Goal: Transaction & Acquisition: Purchase product/service

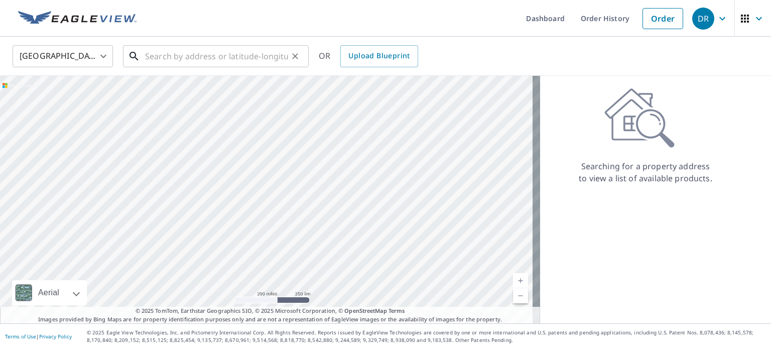
click at [171, 54] on input "text" at bounding box center [216, 56] width 143 height 28
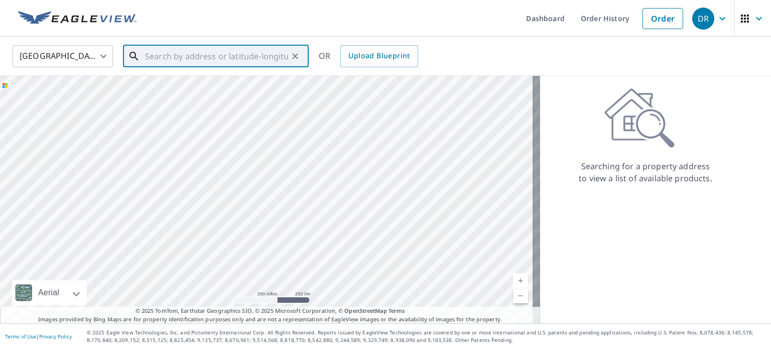
click at [179, 49] on input "text" at bounding box center [216, 56] width 143 height 28
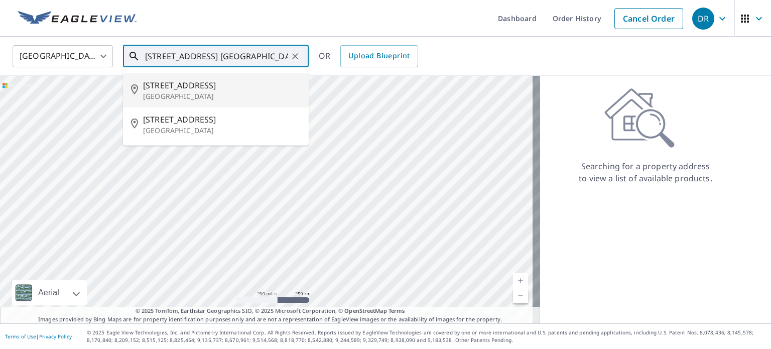
click at [194, 87] on span "103 W Main St" at bounding box center [222, 85] width 158 height 12
type input "103 W Main St Evansville, WI 53536"
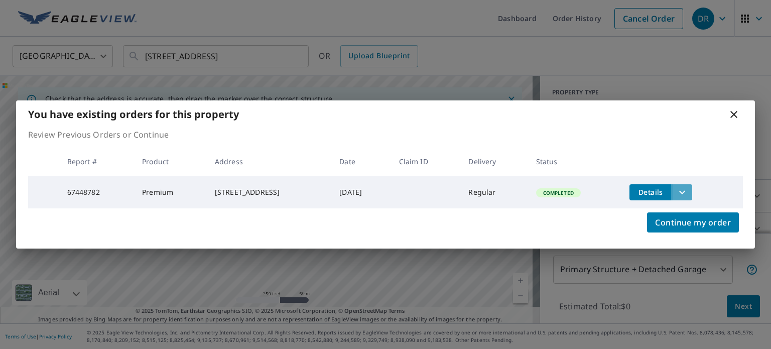
click at [685, 190] on icon "filesDropdownBtn-67448782" at bounding box center [682, 192] width 6 height 4
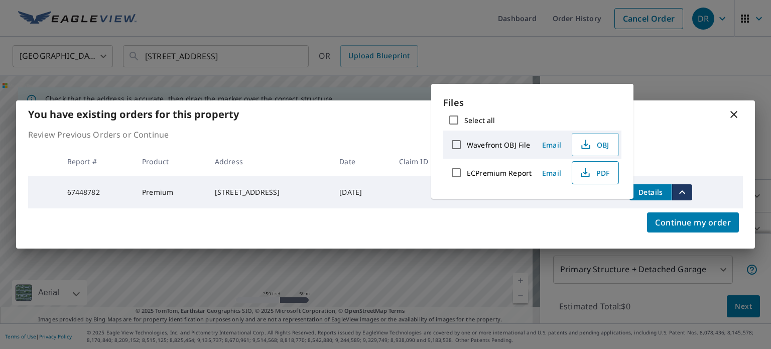
click at [600, 168] on span "PDF" at bounding box center [594, 173] width 32 height 12
click at [730, 114] on icon at bounding box center [733, 114] width 12 height 12
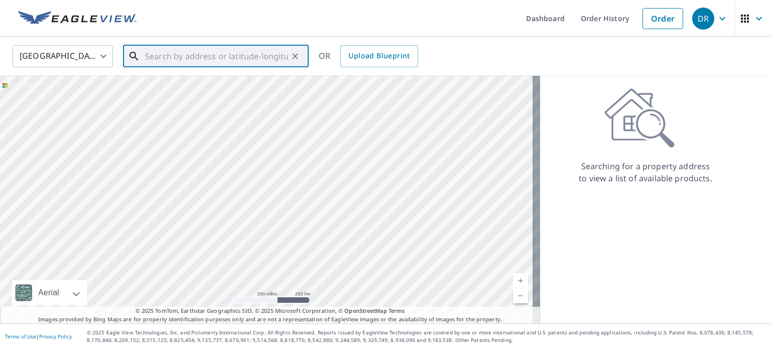
click at [169, 57] on input "text" at bounding box center [216, 56] width 143 height 28
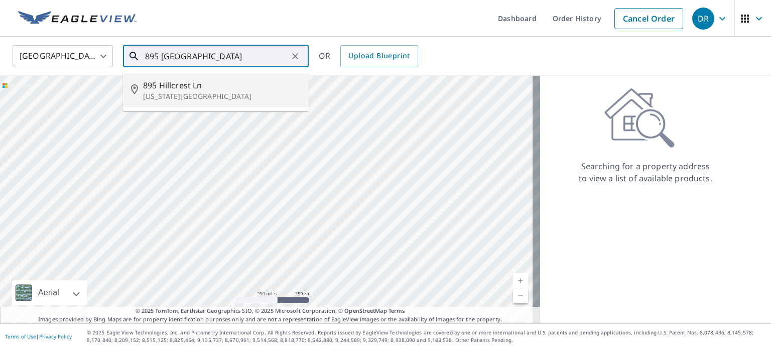
click at [177, 87] on span "895 Hillcrest Ln" at bounding box center [222, 85] width 158 height 12
type input "[GEOGRAPHIC_DATA][US_STATE]"
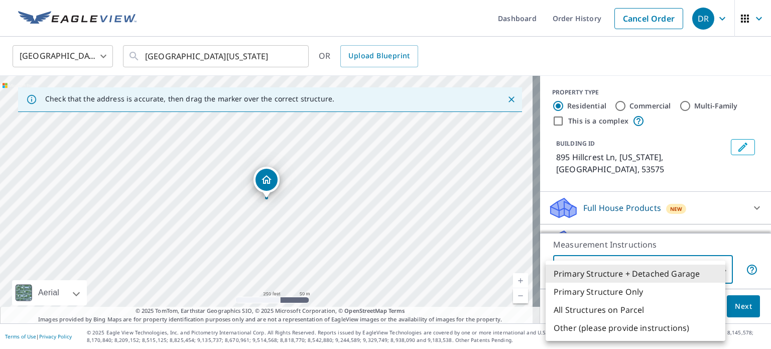
click at [608, 264] on body "DR DR Dashboard Order History Cancel Order DR [GEOGRAPHIC_DATA] [GEOGRAPHIC_DAT…" at bounding box center [385, 174] width 771 height 349
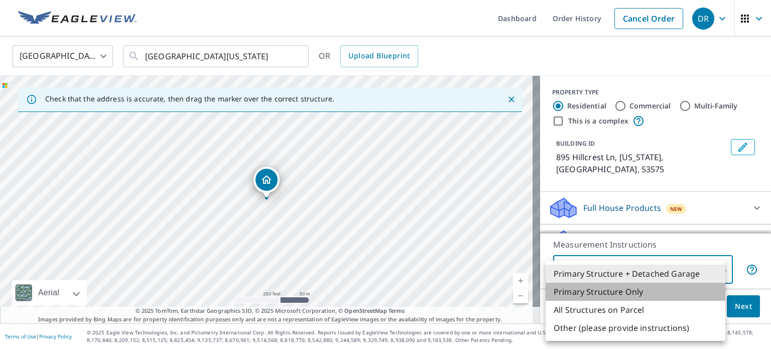
click at [603, 291] on li "Primary Structure Only" at bounding box center [635, 291] width 180 height 18
type input "2"
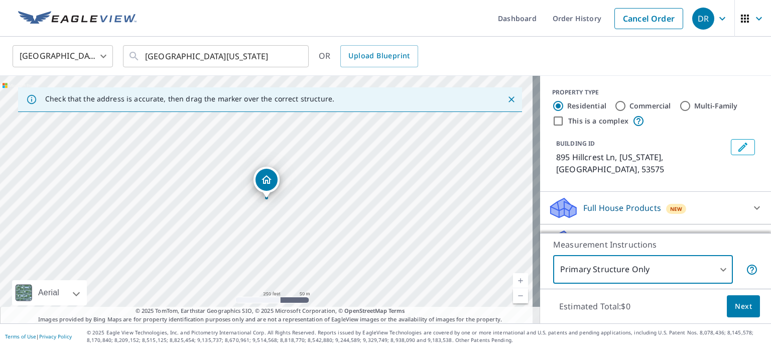
click at [622, 202] on p "Full House Products" at bounding box center [622, 208] width 78 height 12
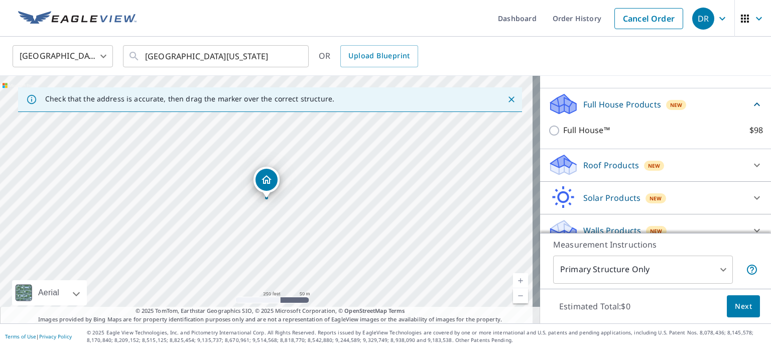
scroll to position [104, 0]
click at [610, 158] on p "Roof Products" at bounding box center [611, 164] width 56 height 12
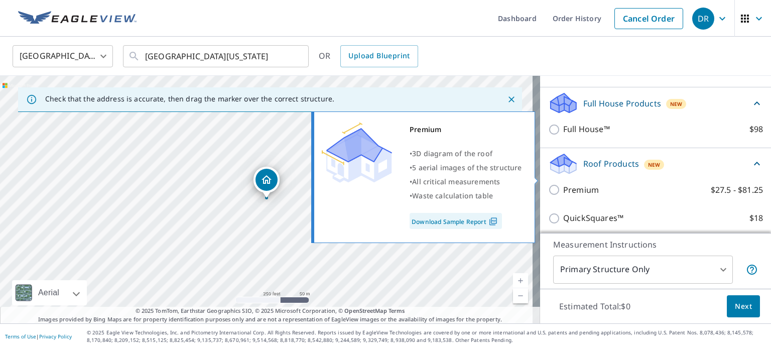
click at [548, 184] on input "Premium $27.5 - $81.25" at bounding box center [555, 190] width 15 height 12
checkbox input "true"
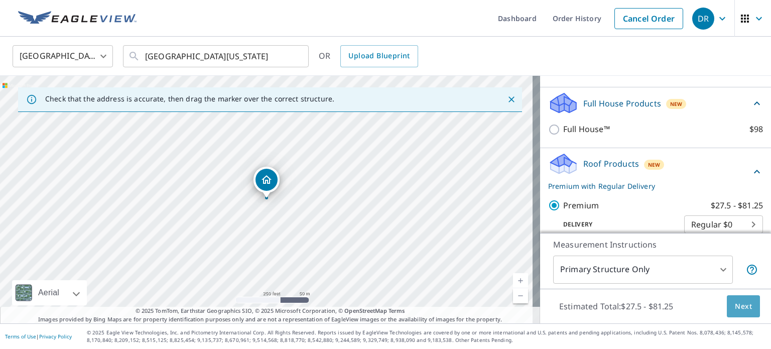
click at [736, 309] on span "Next" at bounding box center [742, 306] width 17 height 13
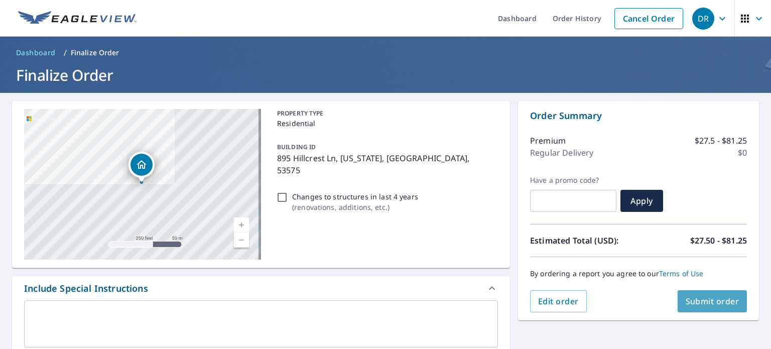
click at [713, 297] on span "Submit order" at bounding box center [712, 300] width 54 height 11
